Goal: Submit feedback/report problem

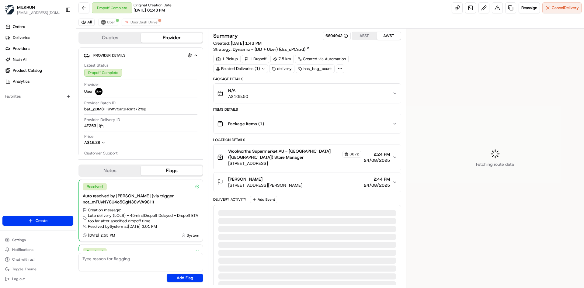
scroll to position [56, 0]
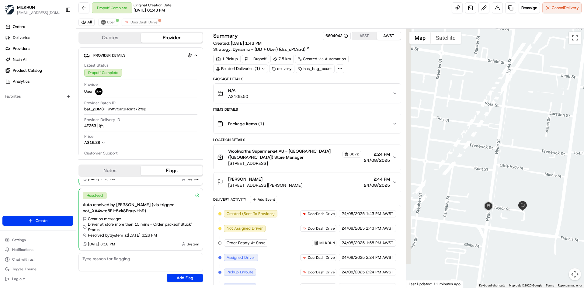
drag, startPoint x: 509, startPoint y: 162, endPoint x: 550, endPoint y: 118, distance: 60.4
click at [550, 118] on div at bounding box center [495, 158] width 178 height 259
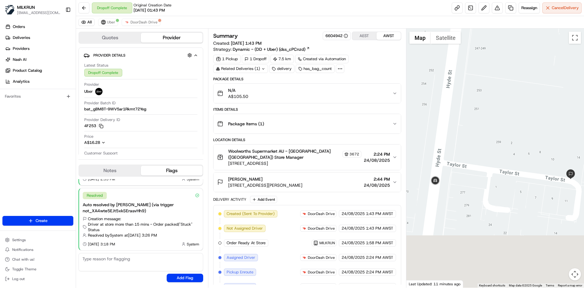
drag, startPoint x: 507, startPoint y: 210, endPoint x: 485, endPoint y: 55, distance: 156.6
click at [485, 55] on div at bounding box center [495, 158] width 178 height 259
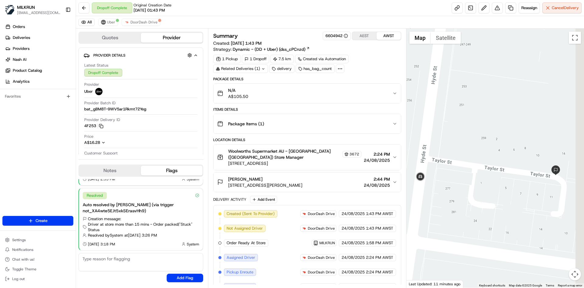
drag, startPoint x: 525, startPoint y: 135, endPoint x: 510, endPoint y: 132, distance: 15.9
click at [510, 132] on div at bounding box center [495, 158] width 178 height 259
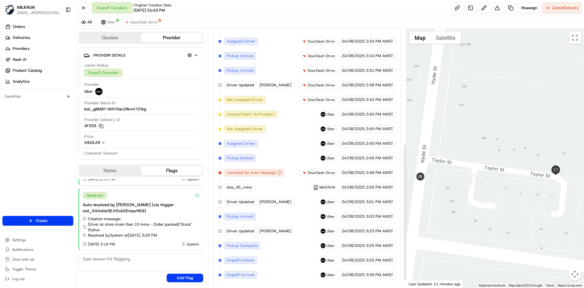
scroll to position [230, 0]
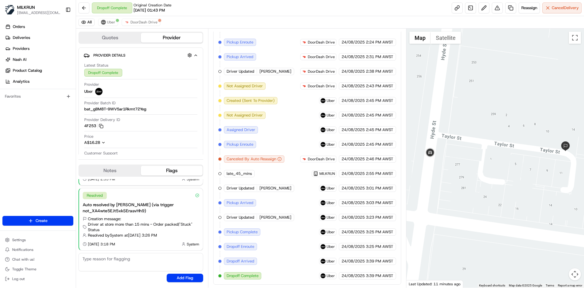
drag, startPoint x: 456, startPoint y: 161, endPoint x: 467, endPoint y: 137, distance: 26.7
click at [467, 137] on div at bounding box center [495, 158] width 178 height 259
click at [88, 3] on button at bounding box center [83, 7] width 11 height 11
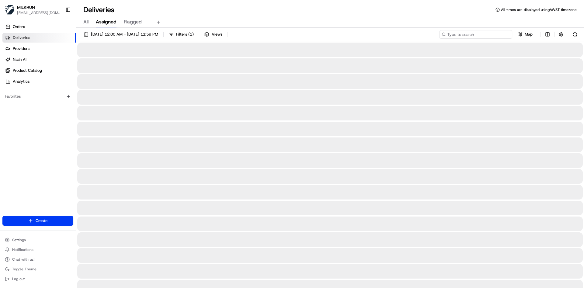
click at [474, 32] on input at bounding box center [475, 34] width 73 height 9
paste input "25NGCBSFSPAV"
type input "25NGCBSFSPAV"
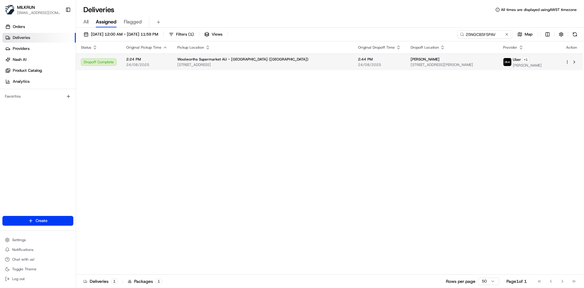
click at [413, 68] on td "Jonah Bayliss 12 Francis St, Yarraville, VIC 3013, AU" at bounding box center [452, 62] width 92 height 17
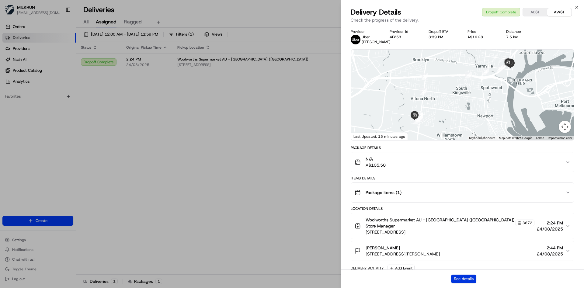
click at [463, 279] on button "See details" at bounding box center [463, 279] width 25 height 9
click at [473, 275] on button "See details" at bounding box center [463, 279] width 25 height 9
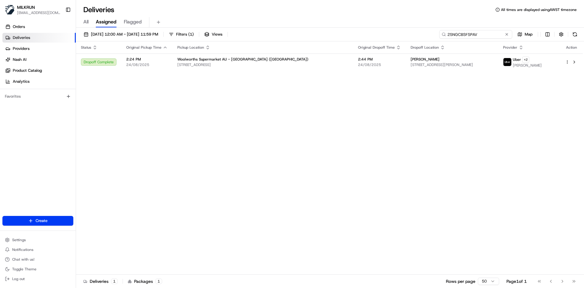
click at [510, 35] on input "25NGCBSFSPAV" at bounding box center [475, 34] width 73 height 9
click at [496, 34] on input "25NGCBSFSPAV" at bounding box center [475, 34] width 73 height 9
click at [508, 34] on button at bounding box center [506, 34] width 6 height 6
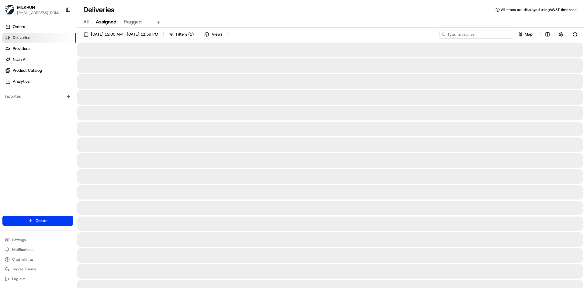
click at [490, 35] on input at bounding box center [475, 34] width 73 height 9
paste input "92eb9db5-6d6c-4842-84b2-73892c542352"
type input "92eb9db5-6d6c-4842-84b2-73892c542352"
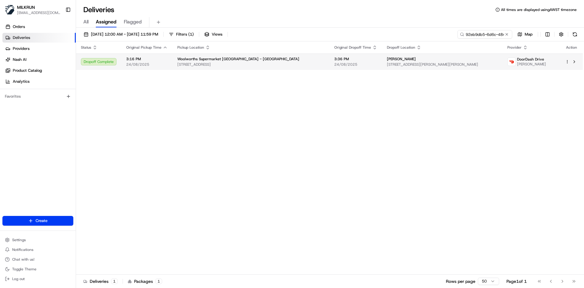
click at [411, 62] on span "4 Williams Terrace, Fitzherbert, Manawatū-Whanganui Region 4410, NZ" at bounding box center [442, 64] width 111 height 5
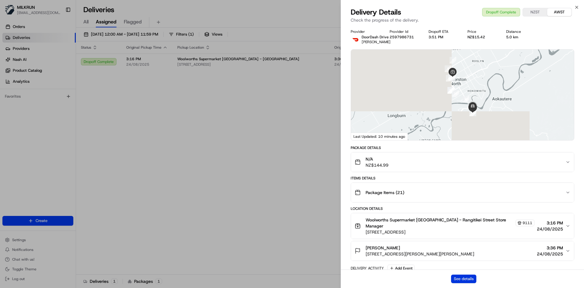
click at [465, 276] on button "See details" at bounding box center [463, 279] width 25 height 9
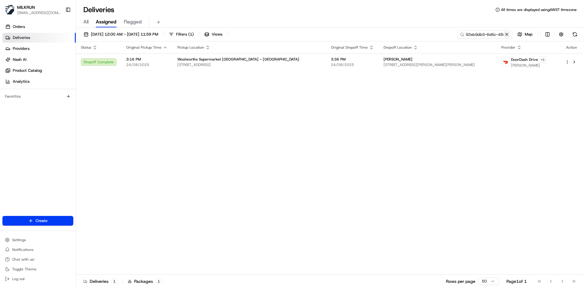
click at [507, 33] on button at bounding box center [506, 34] width 6 height 6
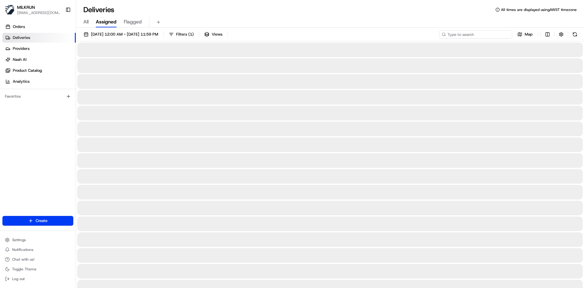
click at [496, 33] on input at bounding box center [475, 34] width 73 height 9
paste input "d1cd512a-8fdf-46ac-9bd3-6c3a6a38f0b1"
type input "d1cd512a-8fdf-46ac-9bd3-6c3a6a38f0b1"
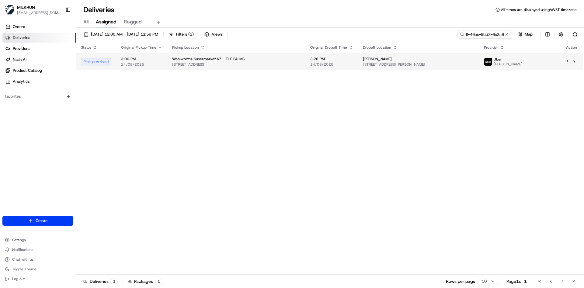
click at [358, 61] on td "Evajean Norton 2/129 Tancred Street, Linwood, Canterbury Region 8062, NZ" at bounding box center [418, 62] width 121 height 16
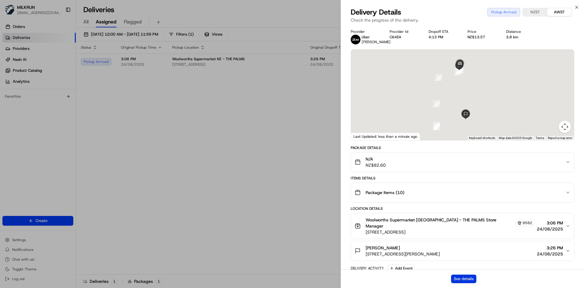
click at [458, 277] on button "See details" at bounding box center [463, 279] width 25 height 9
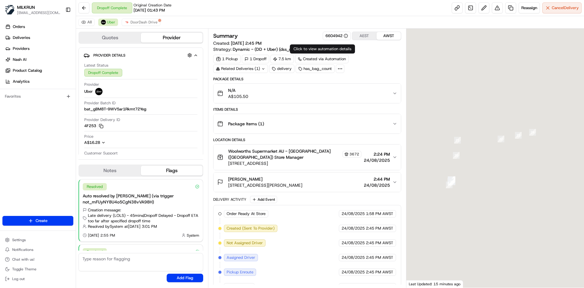
scroll to position [56, 0]
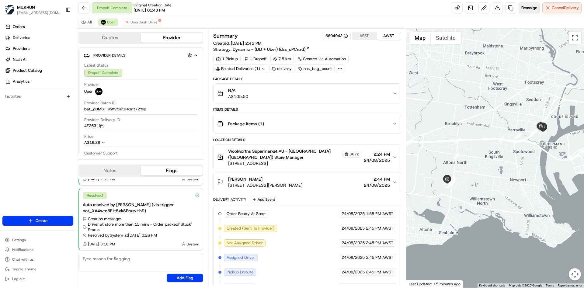
click at [523, 9] on span "Reassign" at bounding box center [529, 7] width 16 height 5
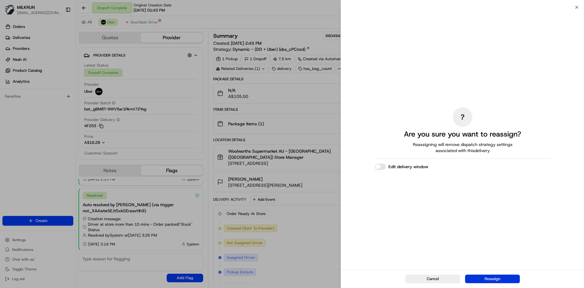
click at [492, 278] on button "Reassign" at bounding box center [492, 279] width 55 height 9
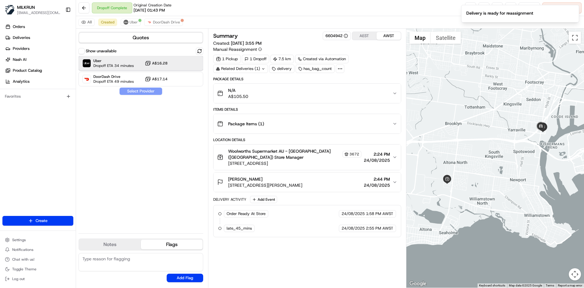
click at [135, 63] on div "Uber Dropoff ETA 34 minutes A$16.28" at bounding box center [140, 63] width 125 height 15
click at [82, 6] on button at bounding box center [83, 7] width 11 height 11
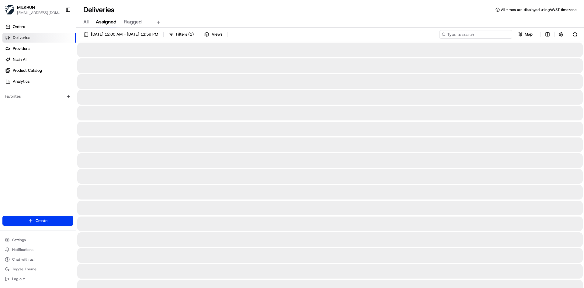
click at [489, 32] on input at bounding box center [475, 34] width 73 height 9
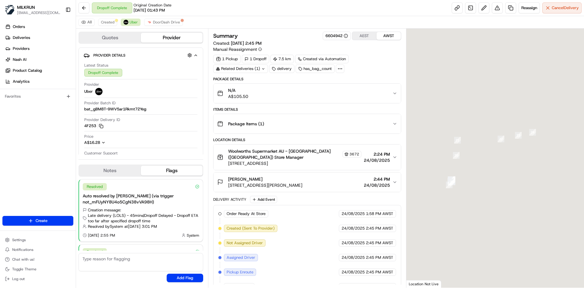
scroll to position [56, 0]
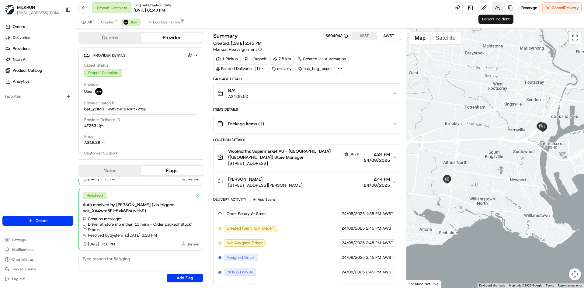
click at [496, 10] on button at bounding box center [497, 7] width 11 height 11
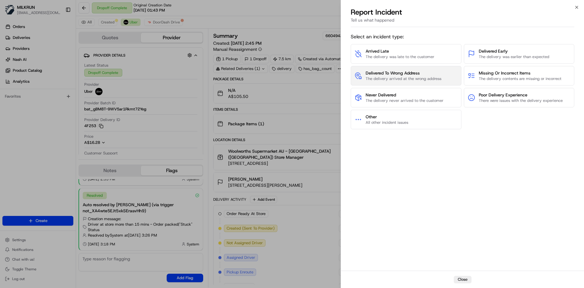
click at [420, 73] on span "Delivered To Wrong Address" at bounding box center [403, 73] width 76 height 6
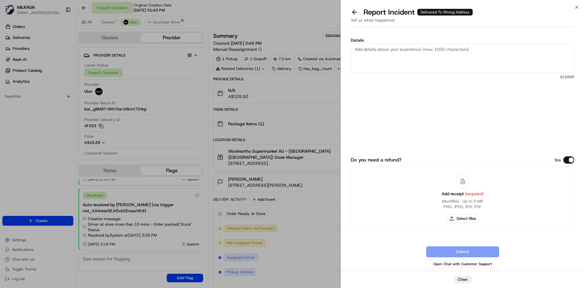
click at [399, 57] on textarea "Details" at bounding box center [462, 58] width 223 height 30
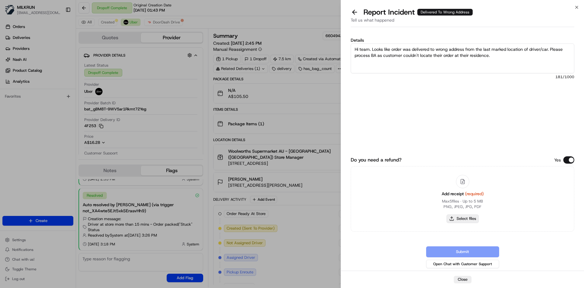
type textarea "Hi team. Looks like order was delivered to wrong address from the last marked l…"
click at [471, 220] on button "Select files" at bounding box center [462, 218] width 32 height 9
type input "C:\fakepath\Screenshot 2025-08-24 155501.png"
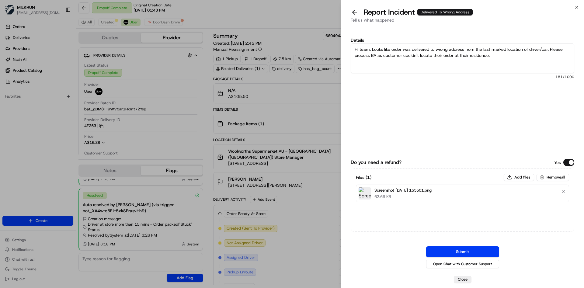
click at [469, 252] on button "Submit" at bounding box center [462, 251] width 73 height 11
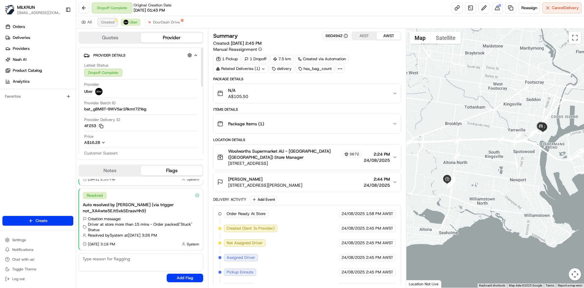
click at [112, 24] on span "Created" at bounding box center [107, 22] width 13 height 5
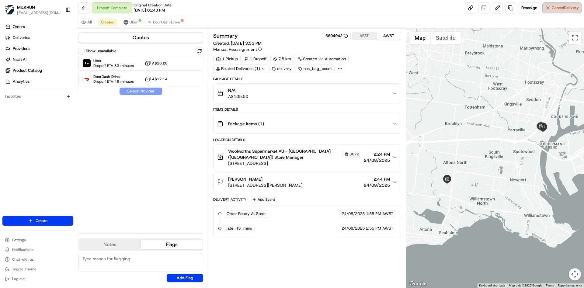
click at [562, 8] on span "Cancel Delivery" at bounding box center [565, 7] width 27 height 5
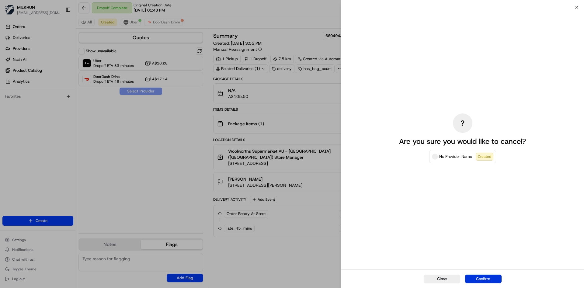
click at [482, 281] on button "Confirm" at bounding box center [483, 279] width 36 height 9
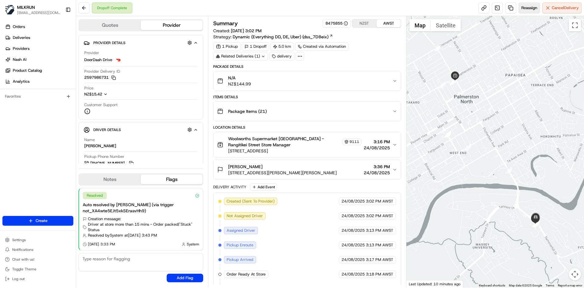
click at [527, 5] on span "Reassign" at bounding box center [529, 7] width 16 height 5
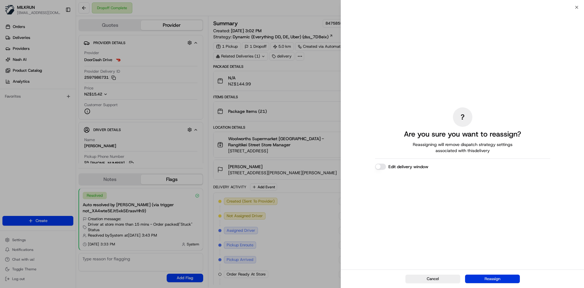
click at [496, 278] on button "Reassign" at bounding box center [492, 279] width 55 height 9
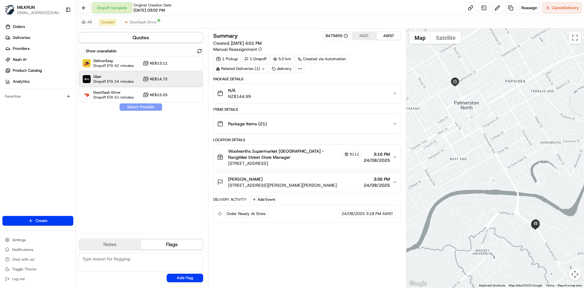
click at [116, 79] on span "Dropoff ETA 24 minutes" at bounding box center [113, 81] width 40 height 5
click at [142, 106] on button "Assign Provider" at bounding box center [140, 106] width 43 height 7
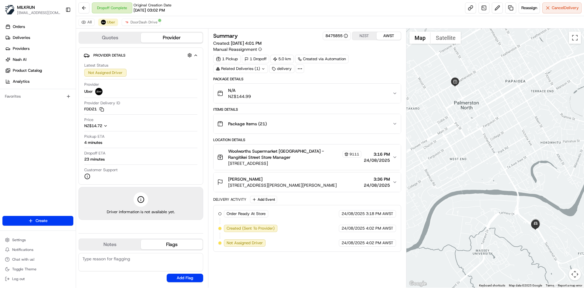
drag, startPoint x: 228, startPoint y: 176, endPoint x: 253, endPoint y: 180, distance: 25.2
click at [253, 180] on span "eline de vries" at bounding box center [245, 179] width 34 height 6
copy span "eline de vries"
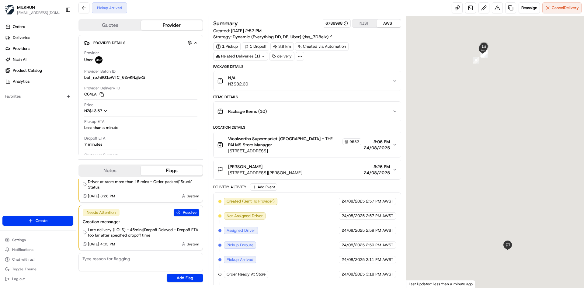
scroll to position [13, 0]
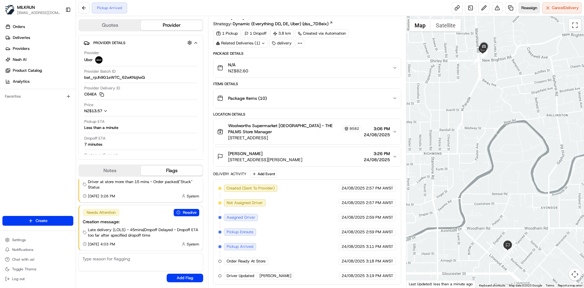
click at [534, 10] on span "Reassign" at bounding box center [529, 7] width 16 height 5
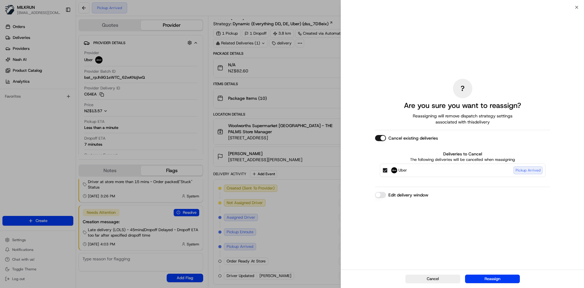
click at [385, 172] on button "Uber Pickup Arrived" at bounding box center [384, 170] width 5 height 5
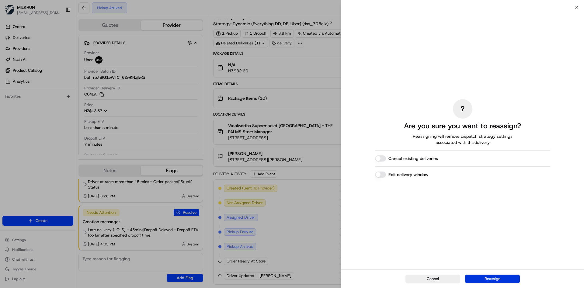
click at [501, 278] on button "Reassign" at bounding box center [492, 279] width 55 height 9
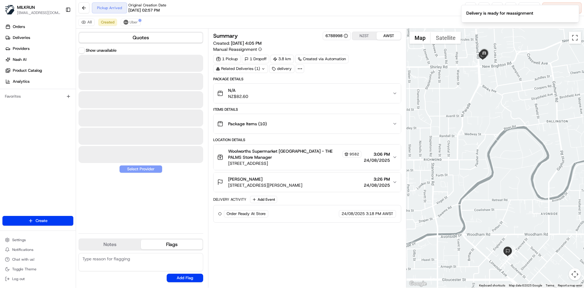
scroll to position [0, 0]
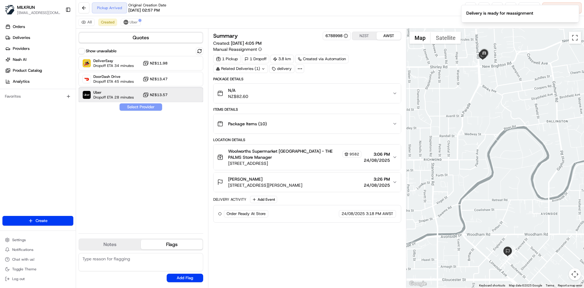
click at [106, 90] on span "Uber" at bounding box center [113, 92] width 40 height 5
click at [150, 110] on button "Assign Provider" at bounding box center [140, 106] width 43 height 7
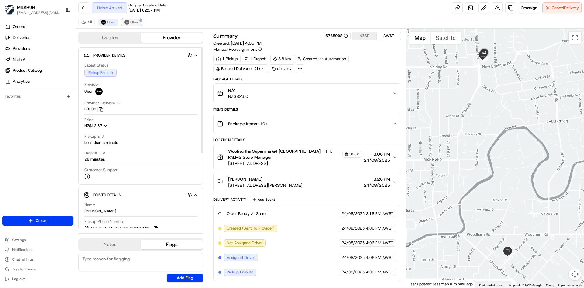
click at [132, 22] on span "Uber" at bounding box center [134, 22] width 8 height 5
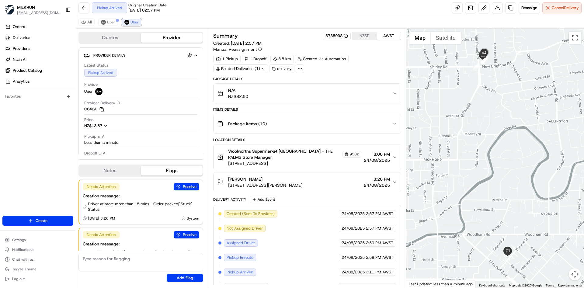
scroll to position [26, 0]
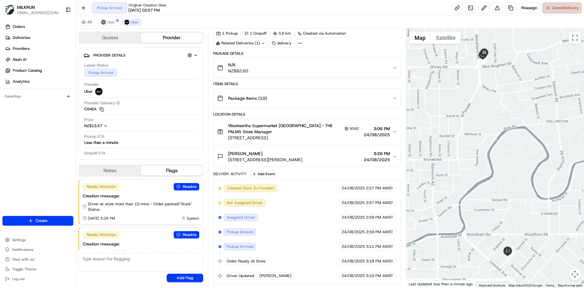
click at [568, 12] on button "Cancel Delivery" at bounding box center [561, 7] width 39 height 11
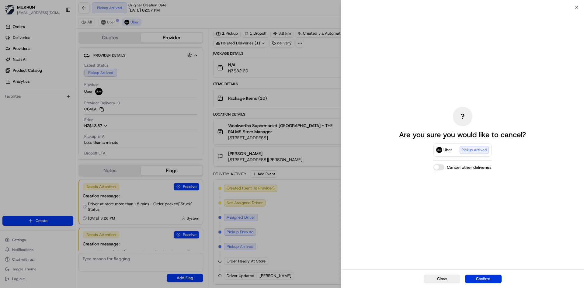
click at [484, 279] on button "Confirm" at bounding box center [483, 279] width 36 height 9
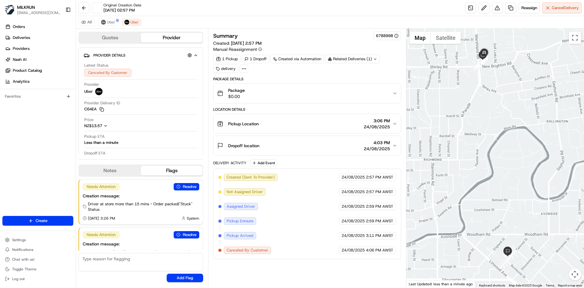
scroll to position [0, 0]
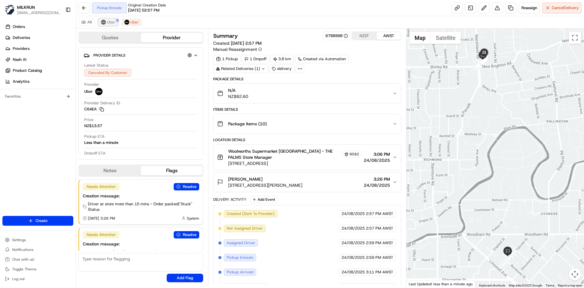
click at [113, 22] on span "Uber" at bounding box center [111, 22] width 8 height 5
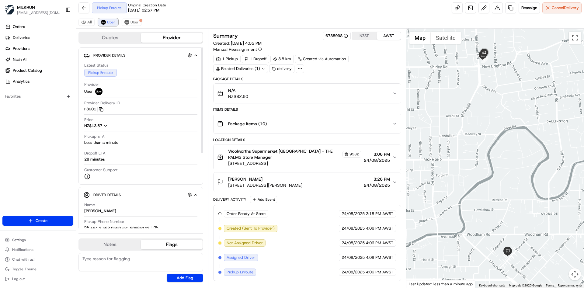
scroll to position [6, 0]
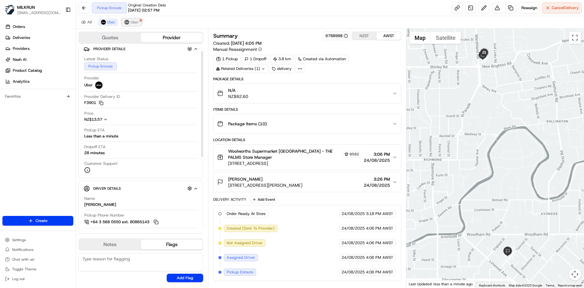
click at [138, 24] on span "Uber" at bounding box center [134, 22] width 8 height 5
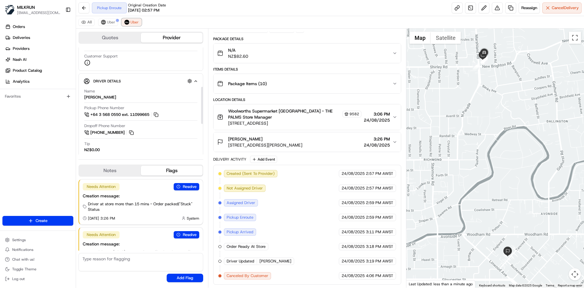
scroll to position [114, 0]
click at [109, 21] on span "Uber" at bounding box center [111, 22] width 8 height 5
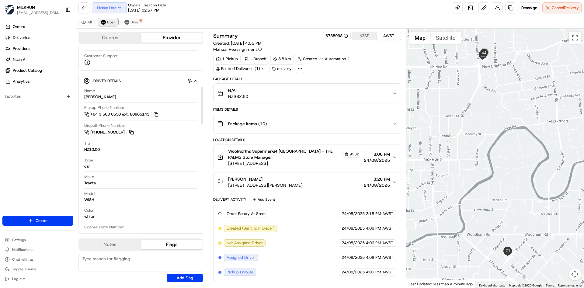
scroll to position [0, 0]
click at [324, 198] on div "Delivery Activity Add Event" at bounding box center [307, 199] width 188 height 7
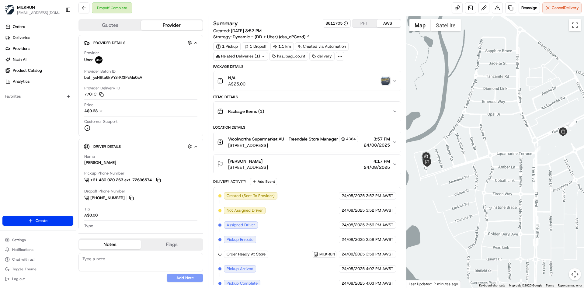
click at [385, 81] on img "button" at bounding box center [385, 81] width 9 height 9
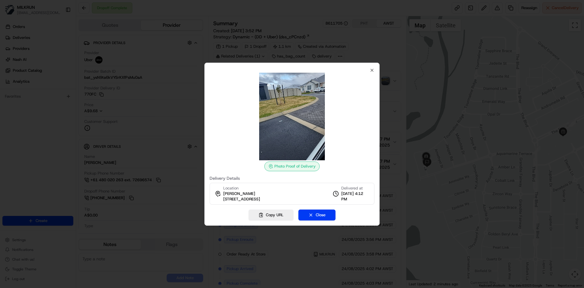
click at [129, 112] on div at bounding box center [292, 144] width 584 height 288
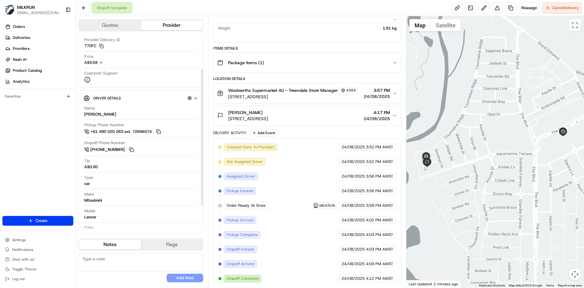
scroll to position [165, 0]
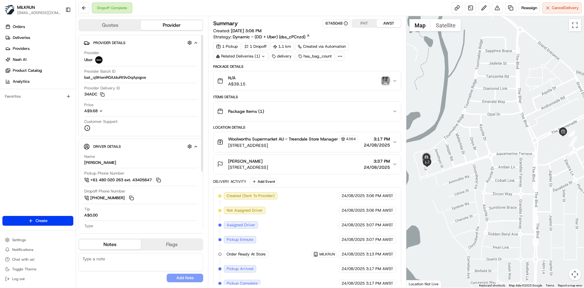
scroll to position [78, 0]
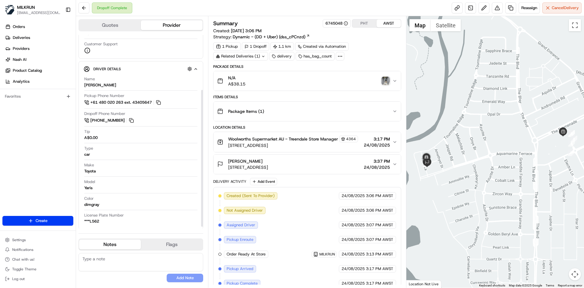
click at [160, 125] on div "Dropoff Phone Number [PHONE_NUMBER]" at bounding box center [140, 119] width 113 height 16
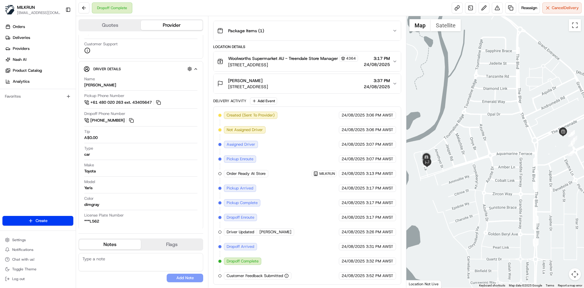
scroll to position [24, 0]
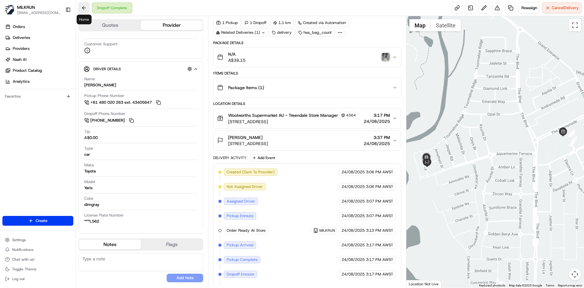
click at [83, 8] on button at bounding box center [83, 7] width 11 height 11
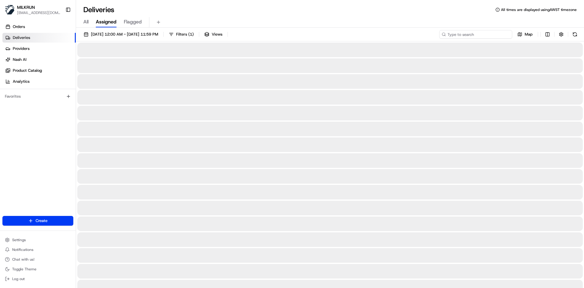
click at [476, 35] on input at bounding box center [475, 34] width 73 height 9
paste input "/87c4969e-fa0c-4304-9d76-b697b9c18d11"
type input "/87c4969e-fa0c-4304-9d76-b697b9c18d11"
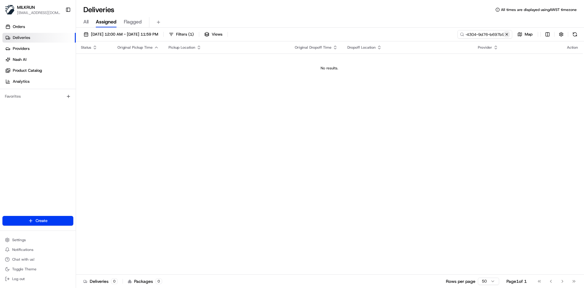
click at [508, 36] on button at bounding box center [506, 34] width 6 height 6
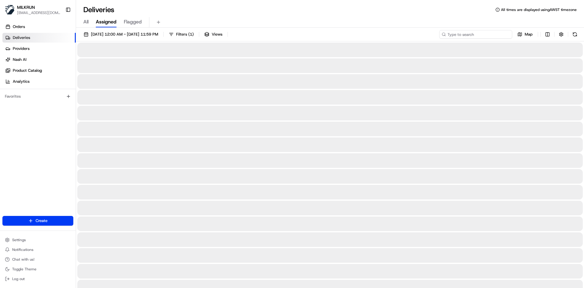
click at [487, 34] on input at bounding box center [475, 34] width 73 height 9
paste input "/87c4969e-fa0c-4304-9d76-b697b9c18d11"
type input "87c4969e-fa0c-4304-9d76-b697b9c18d11"
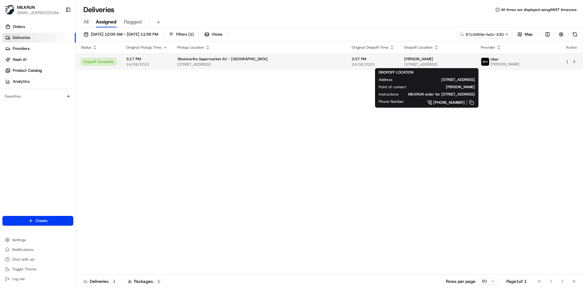
drag, startPoint x: 409, startPoint y: 58, endPoint x: 372, endPoint y: 61, distance: 36.9
click at [399, 61] on td "Erika Calderon 9 Schorl Wy, Australind, WA 6233, AU" at bounding box center [437, 62] width 77 height 16
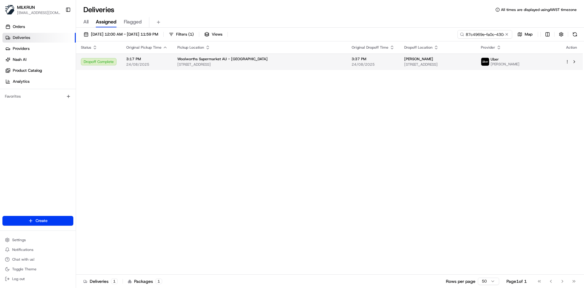
copy span "[PERSON_NAME]"
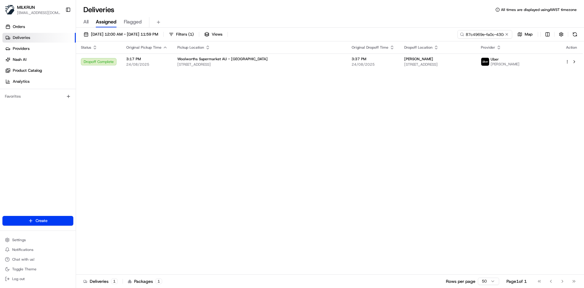
click at [214, 140] on div "Status Original Pickup Time Pickup Location Original Dropoff Time Dropoff Locat…" at bounding box center [329, 157] width 507 height 233
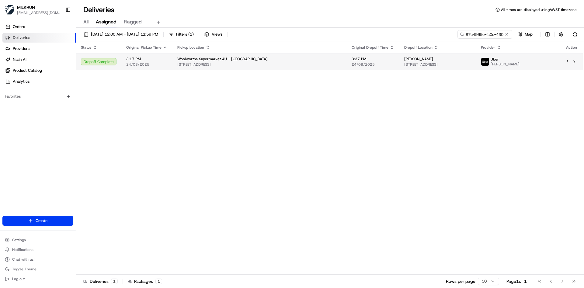
click at [249, 64] on span "[STREET_ADDRESS]" at bounding box center [259, 64] width 164 height 5
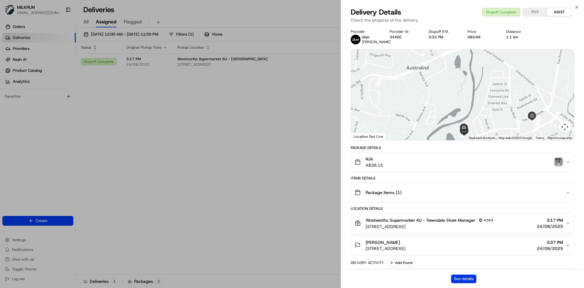
click at [468, 280] on button "See details" at bounding box center [463, 279] width 25 height 9
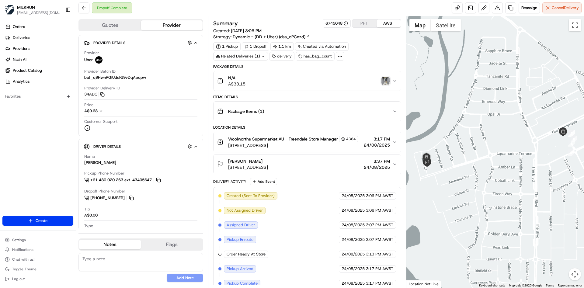
click at [384, 78] on img "button" at bounding box center [385, 81] width 9 height 9
click at [494, 7] on button at bounding box center [497, 7] width 11 height 11
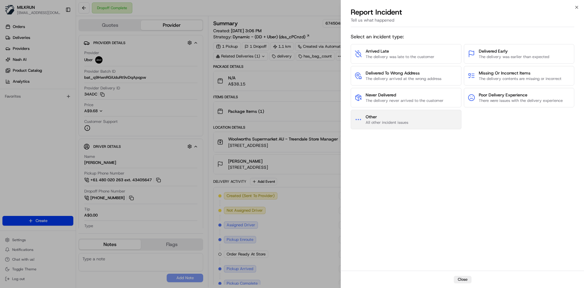
click at [415, 121] on button "Other All other incident issues" at bounding box center [406, 119] width 111 height 19
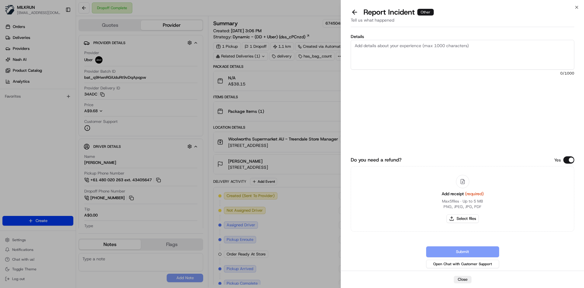
click at [443, 60] on textarea "Details" at bounding box center [462, 55] width 223 height 30
type textarea "Hi. Customer would like to report this driver. He delivered the incorrect"
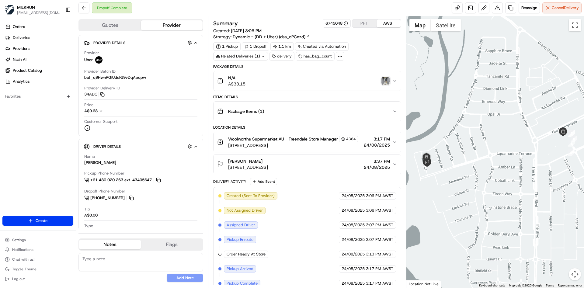
scroll to position [81, 0]
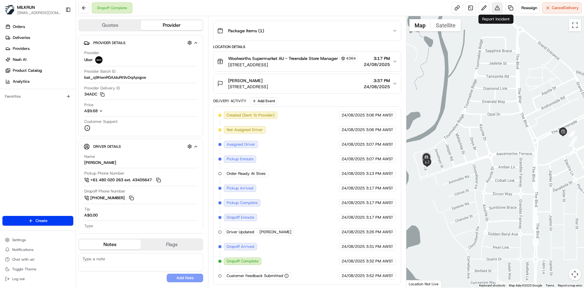
click at [492, 6] on button at bounding box center [497, 7] width 11 height 11
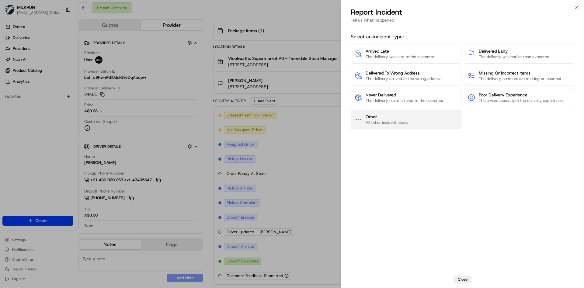
click at [407, 118] on span "Other" at bounding box center [386, 117] width 43 height 6
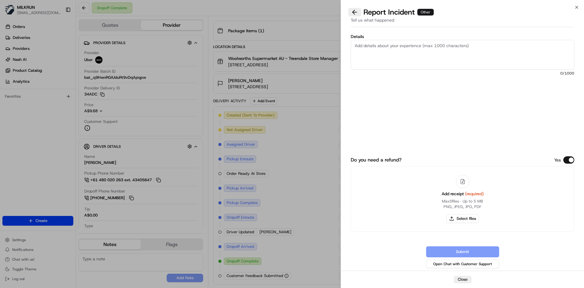
click at [358, 14] on button at bounding box center [354, 12] width 13 height 9
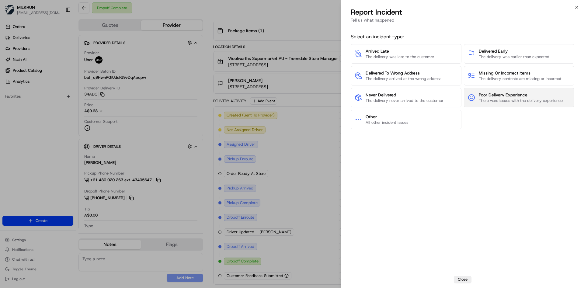
click at [519, 89] on button "Poor Delivery Experience There were issues with the delivery experience" at bounding box center [519, 97] width 111 height 19
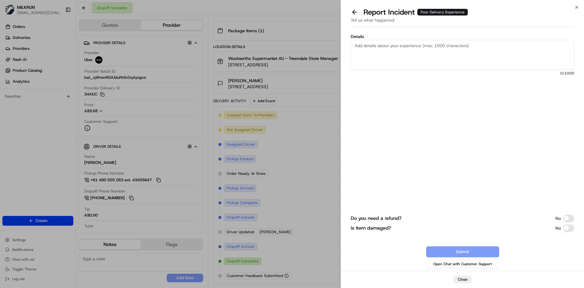
click at [392, 53] on textarea "Details" at bounding box center [462, 55] width 223 height 30
type textarea "D"
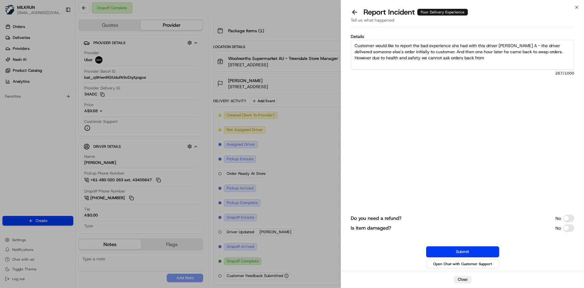
drag, startPoint x: 506, startPoint y: 57, endPoint x: 549, endPoint y: 51, distance: 44.0
click at [549, 51] on textarea "Customer would like to report the bad experience she had with this driver Kashi…" at bounding box center [462, 55] width 223 height 30
drag, startPoint x: 449, startPoint y: 66, endPoint x: 301, endPoint y: 23, distance: 154.1
click at [301, 23] on body "MILKRUN ngunasekera@woolworths.com.au Toggle Sidebar Orders Deliveries Provider…" at bounding box center [292, 144] width 584 height 288
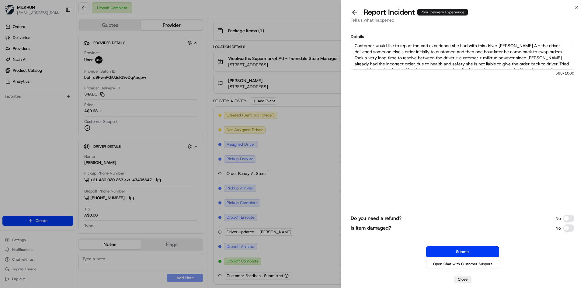
type textarea "Customer would like to report the bad experience she had with this driver Kashi…"
click at [410, 105] on div "Details Customer would like to report the bad experience she had with this driv…" at bounding box center [462, 81] width 223 height 94
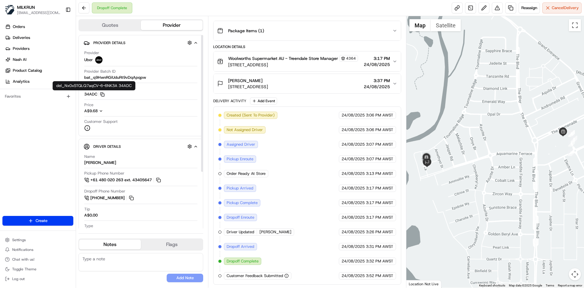
click at [103, 92] on icon "button" at bounding box center [101, 93] width 3 height 3
click at [2, 159] on div "Orders Deliveries Providers Nash AI Product Catalog Analytics Favorites" at bounding box center [38, 119] width 76 height 200
click at [101, 95] on icon "button" at bounding box center [101, 93] width 3 height 3
click at [362, 17] on div "Summary 6745048 PHT AWST Created: 24/08/2025 3:06 PM Strategy: Dynamic - (DD + …" at bounding box center [307, 151] width 198 height 271
click at [327, 23] on button "Package Items ( 1 )" at bounding box center [306, 30] width 187 height 19
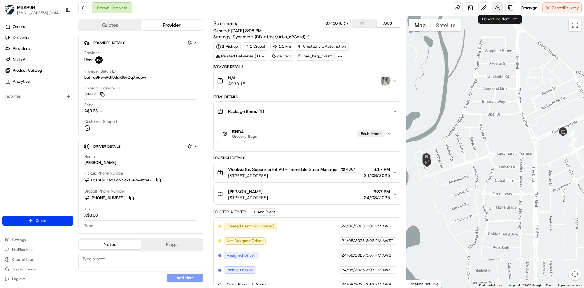
click at [497, 12] on button at bounding box center [497, 7] width 11 height 11
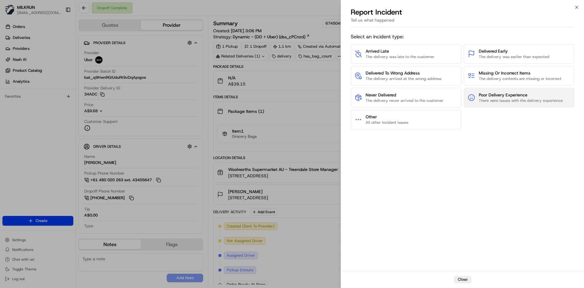
click at [509, 105] on button "Poor Delivery Experience There were issues with the delivery experience" at bounding box center [519, 97] width 111 height 19
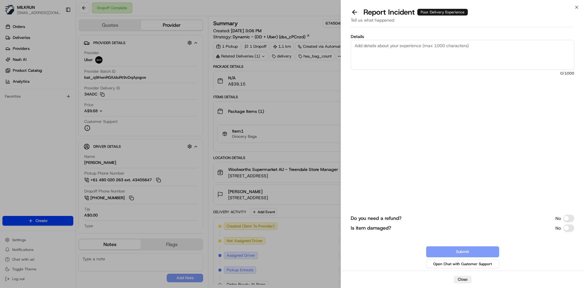
click at [434, 51] on textarea "Details" at bounding box center [462, 55] width 223 height 30
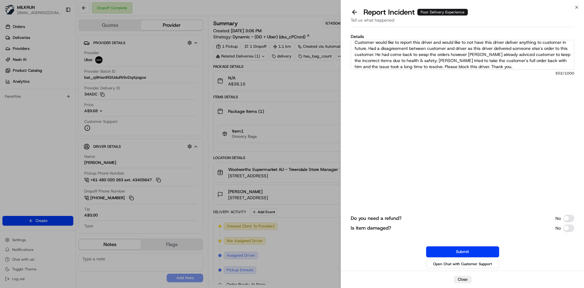
scroll to position [3, 0]
type textarea "Customer would like to report this driver and would like to not have this drive…"
click at [488, 249] on button "Submit" at bounding box center [462, 251] width 73 height 11
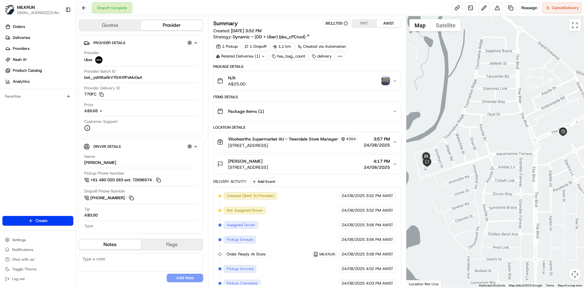
click at [358, 133] on button "Woolworths Supermarket AU - Treendale Store Manager [STREET_ADDRESS] 3:57 PM [D…" at bounding box center [306, 142] width 187 height 20
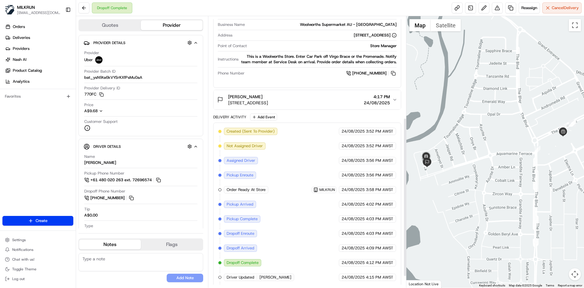
scroll to position [173, 0]
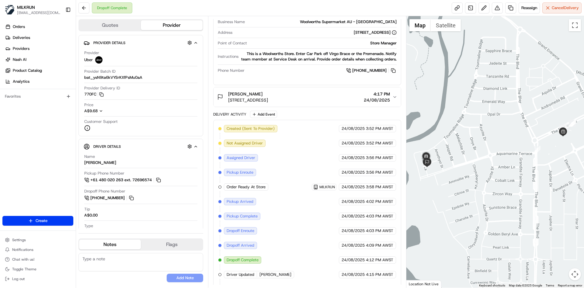
click at [376, 96] on button "[PERSON_NAME] [STREET_ADDRESS], AU 4:17 PM [DATE]" at bounding box center [306, 96] width 187 height 19
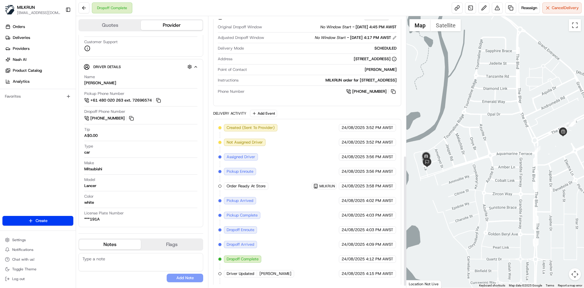
scroll to position [292, 0]
